Goal: Contribute content

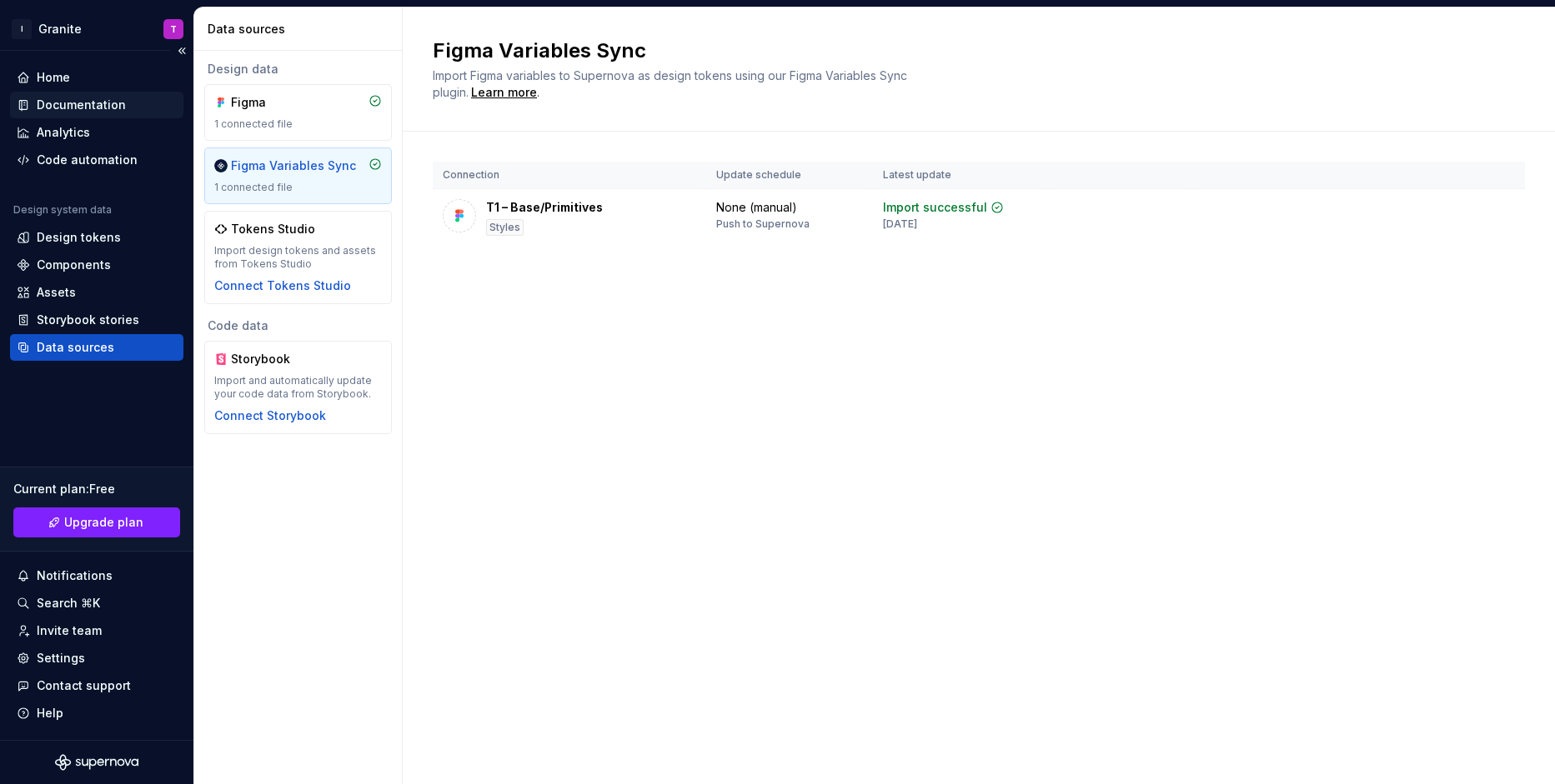
click at [80, 109] on div "Documentation" at bounding box center [81, 105] width 89 height 17
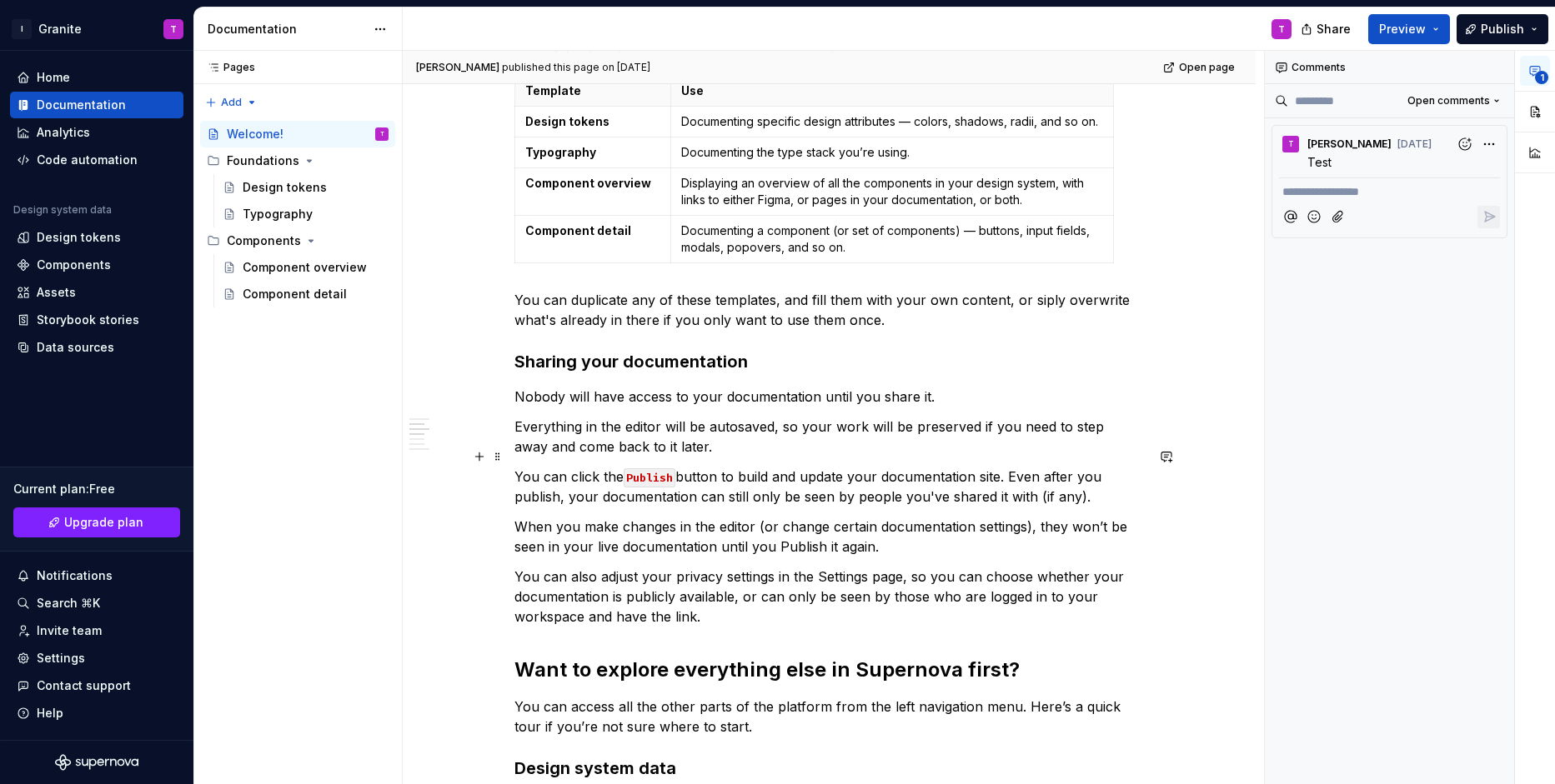
scroll to position [550, 0]
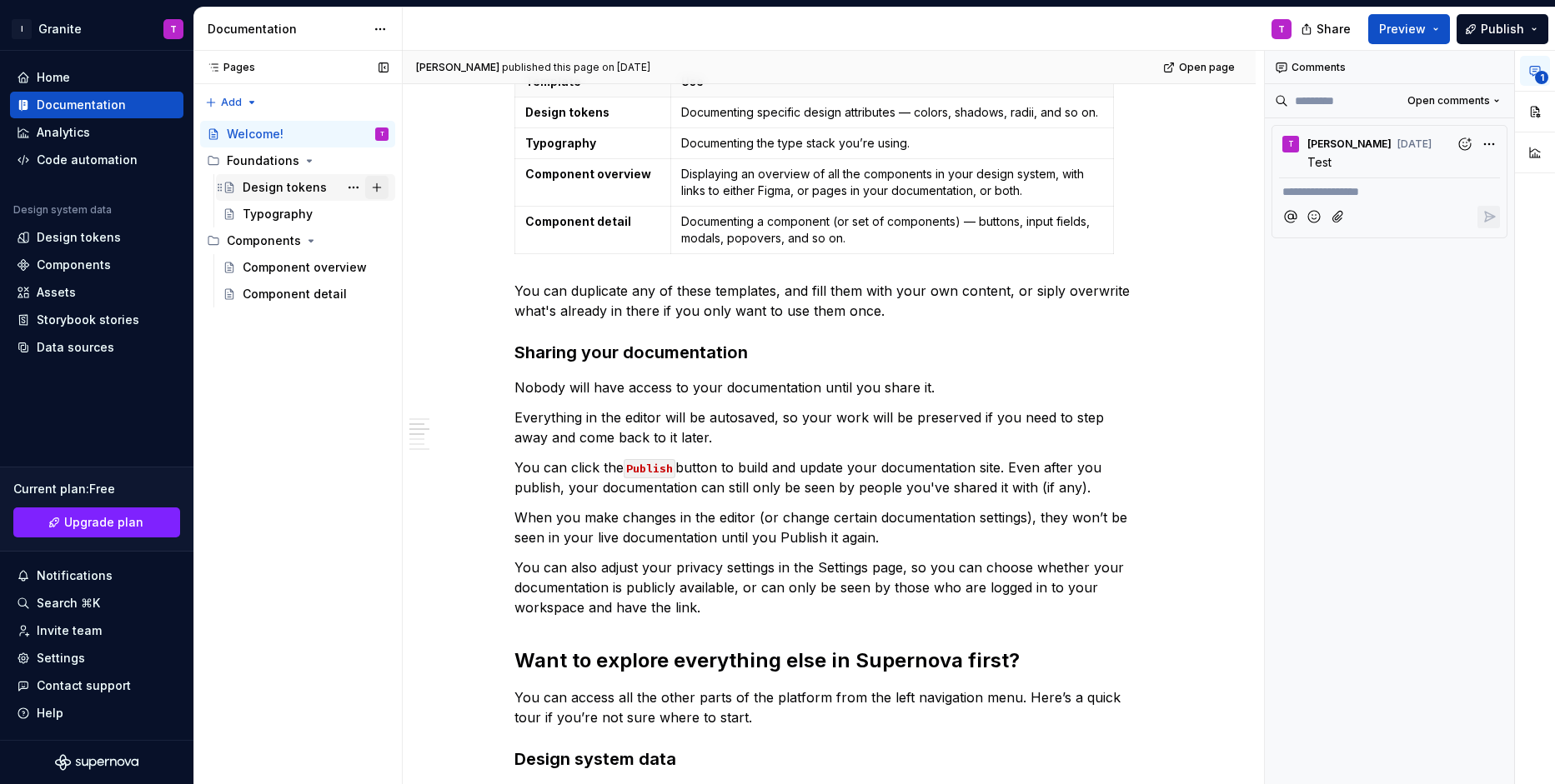
click at [380, 191] on button "Page tree" at bounding box center [376, 187] width 23 height 23
type textarea "*"
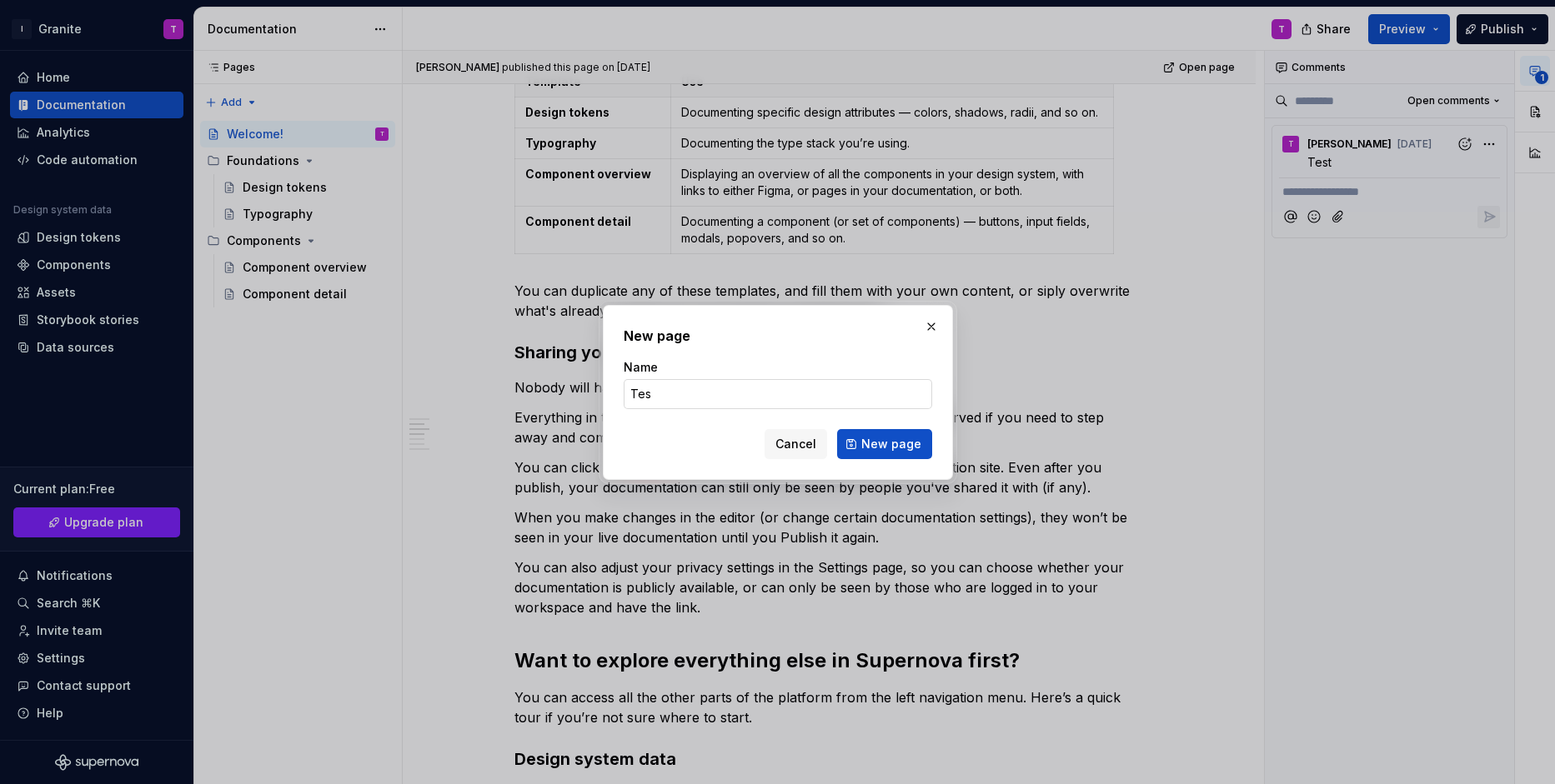
type input "Test"
click button "New page" at bounding box center [884, 444] width 95 height 30
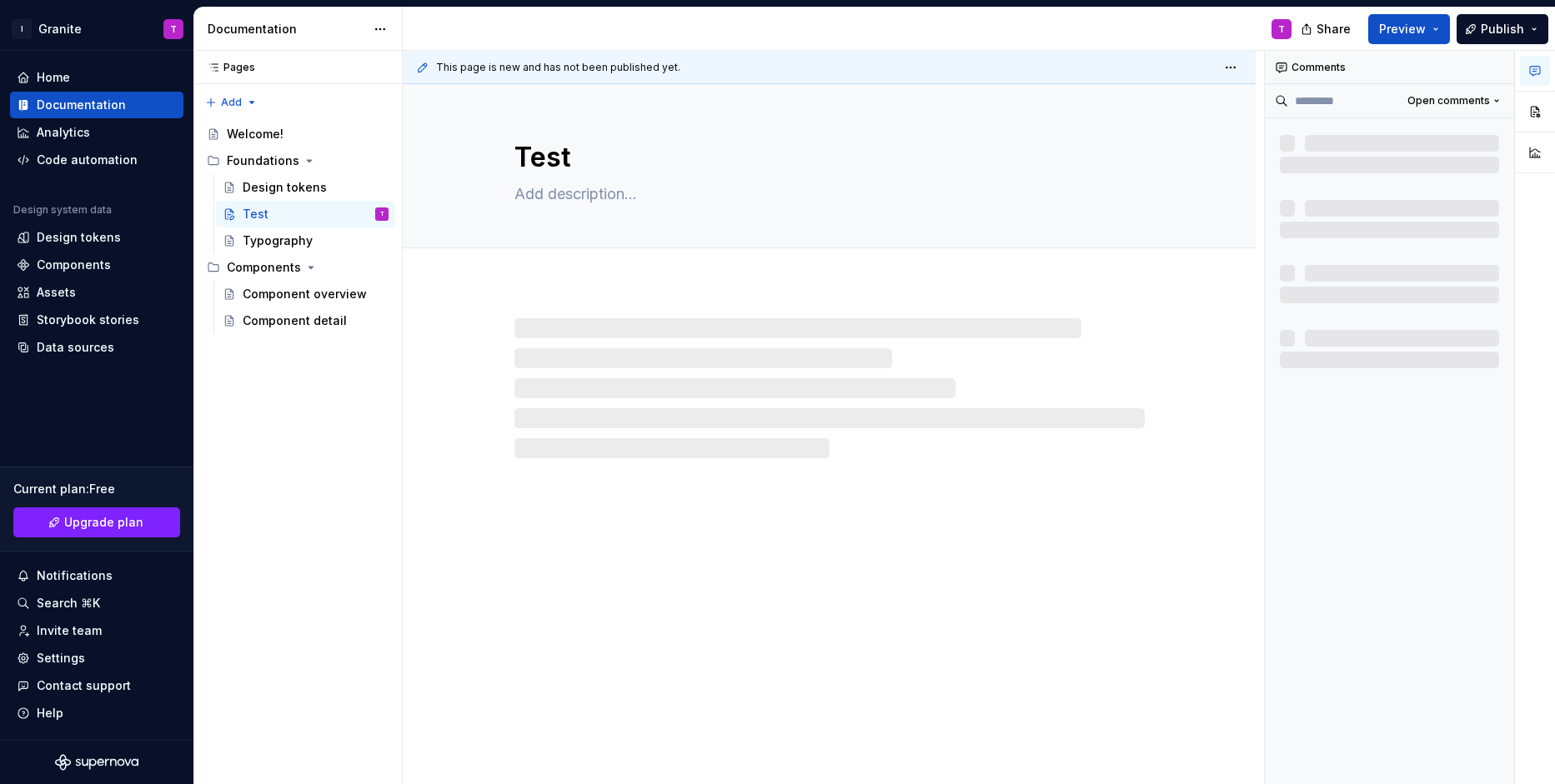
type textarea "*"
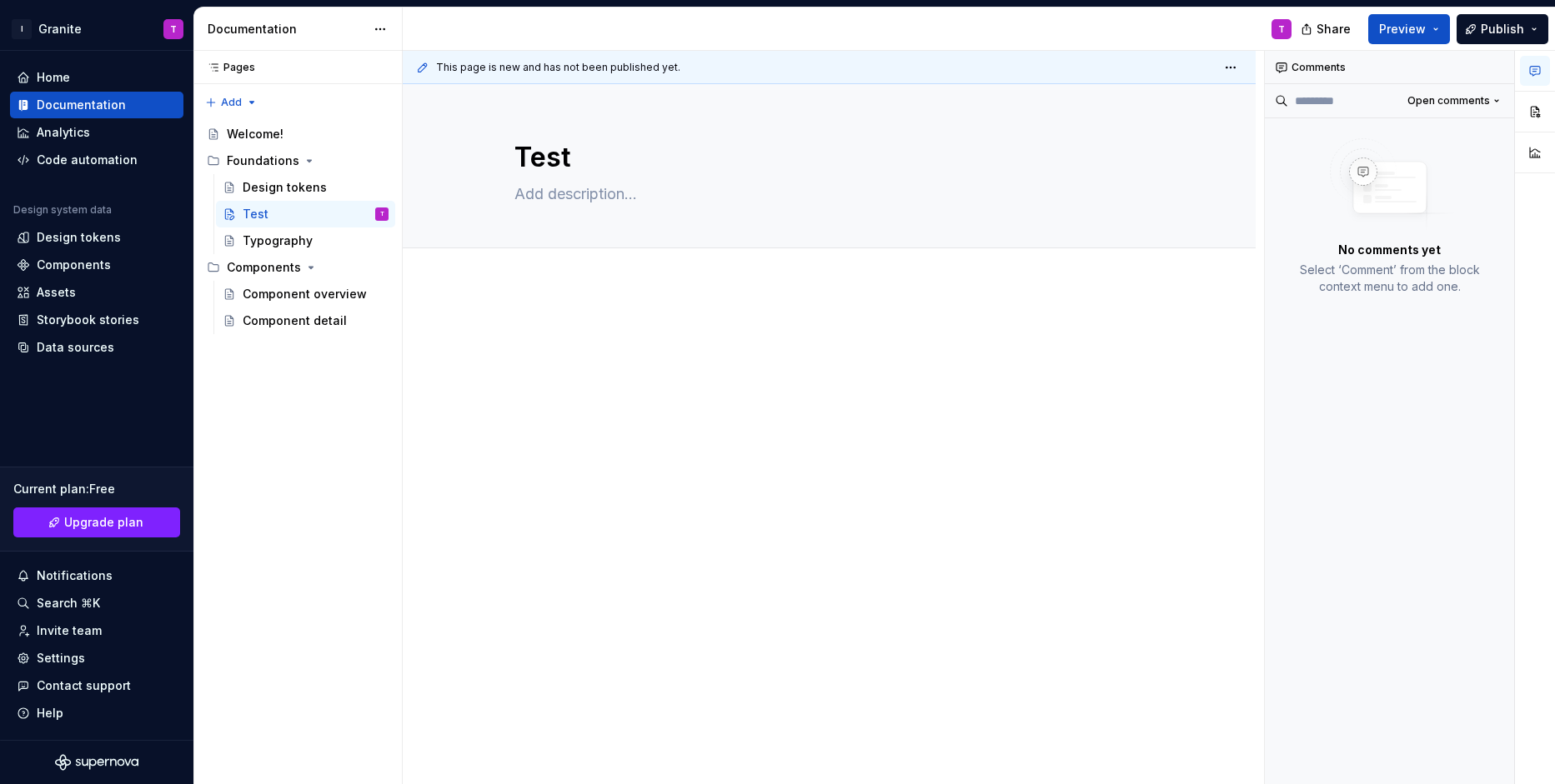
click at [616, 370] on div at bounding box center [829, 356] width 630 height 63
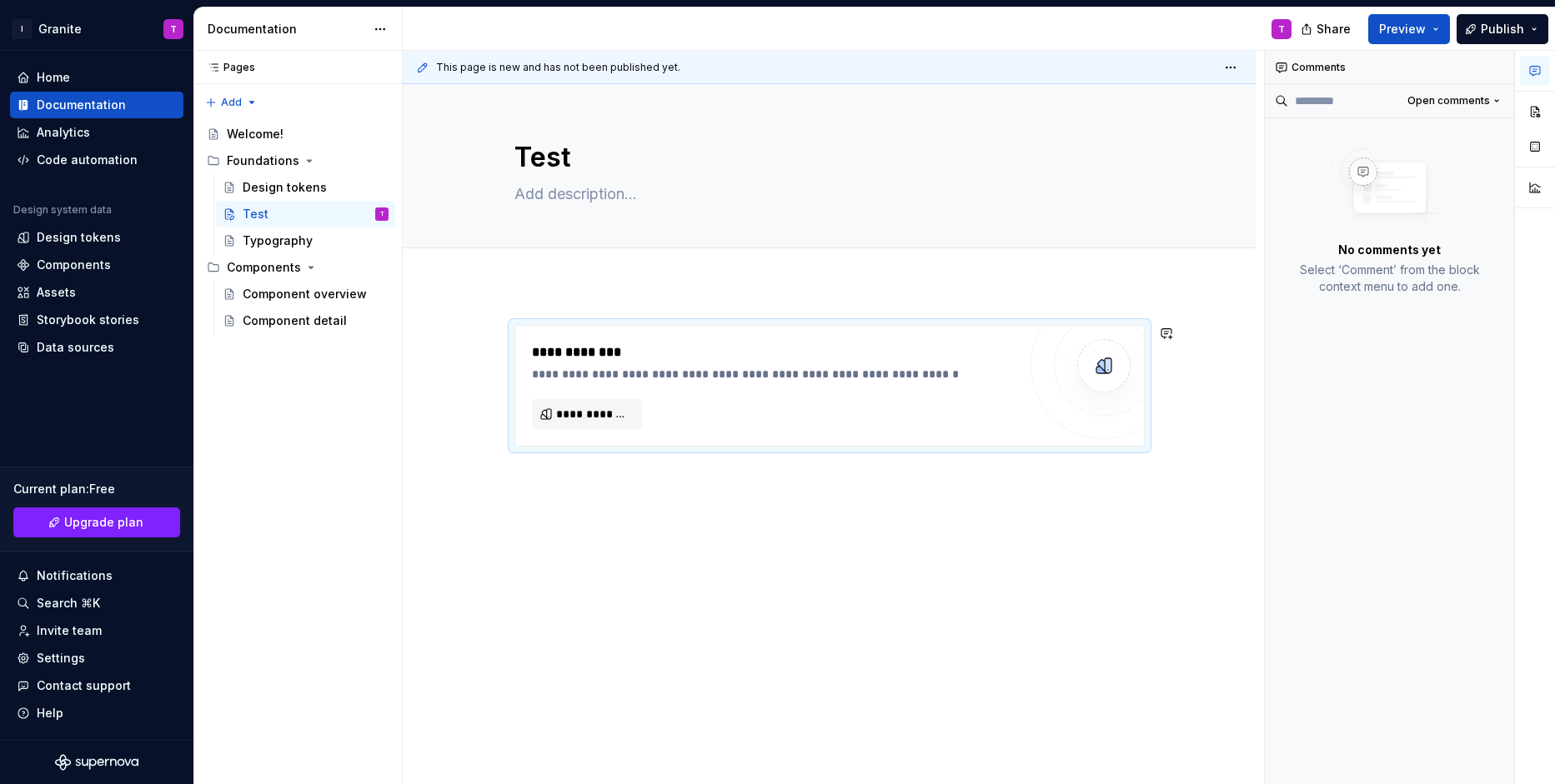
click at [596, 296] on div "**********" at bounding box center [829, 493] width 853 height 417
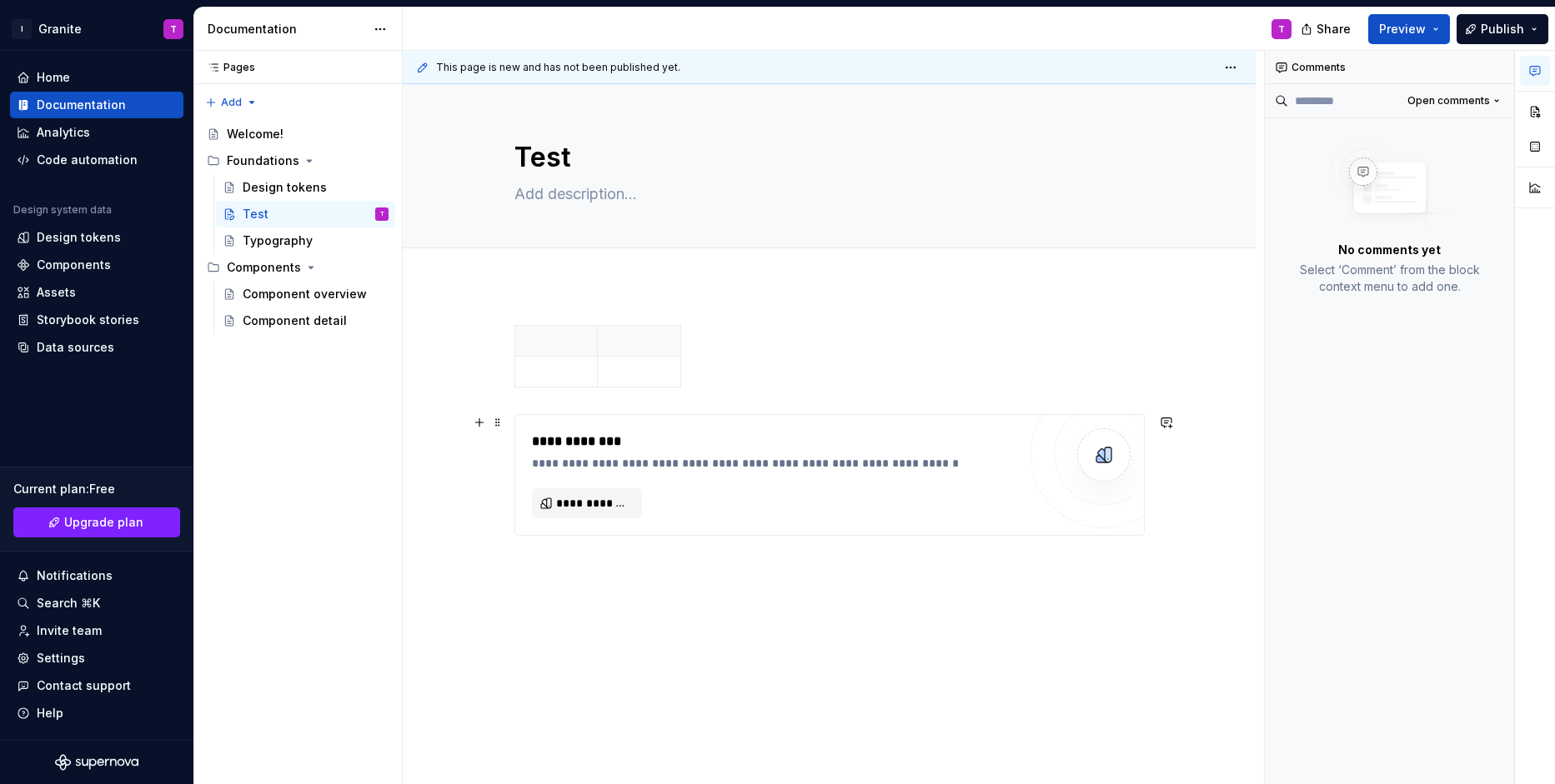
click at [528, 431] on div "**********" at bounding box center [829, 475] width 628 height 120
click at [545, 380] on td at bounding box center [556, 372] width 83 height 31
drag, startPoint x: 501, startPoint y: 423, endPoint x: 1549, endPoint y: 422, distance: 1048.0
type textarea "*"
